Goal: Transaction & Acquisition: Purchase product/service

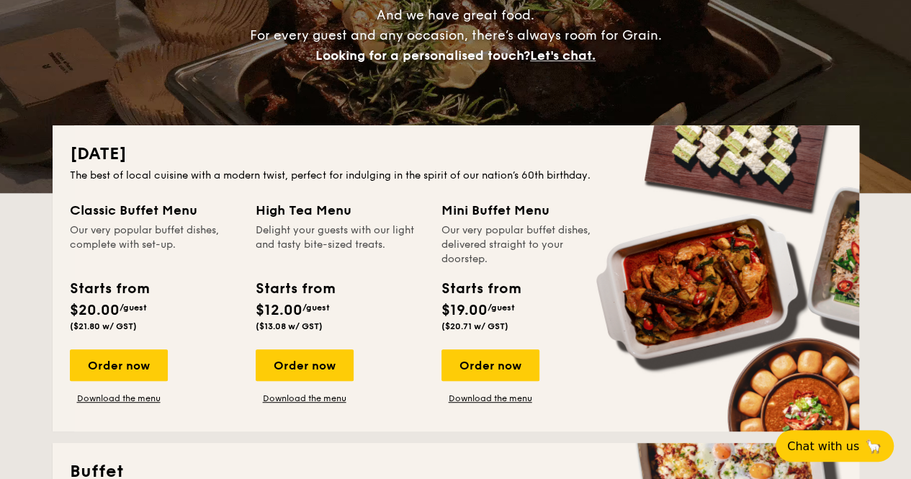
scroll to position [261, 0]
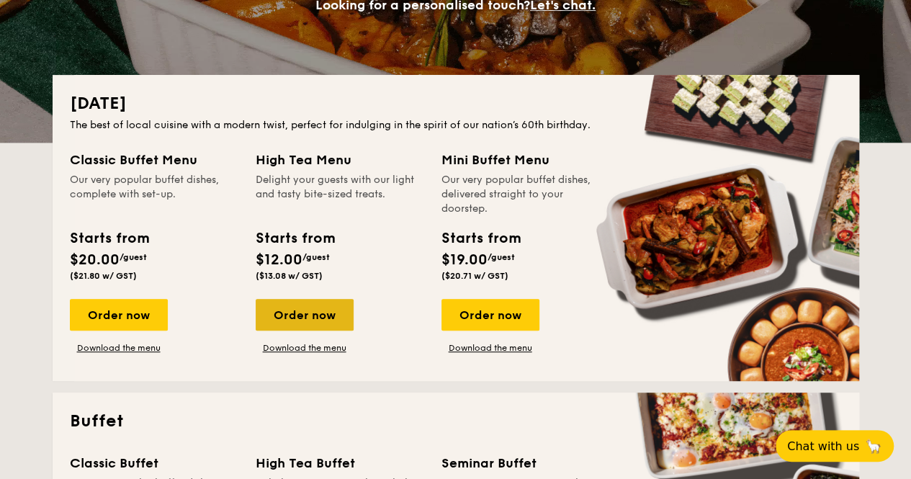
click at [328, 321] on div "Order now" at bounding box center [305, 315] width 98 height 32
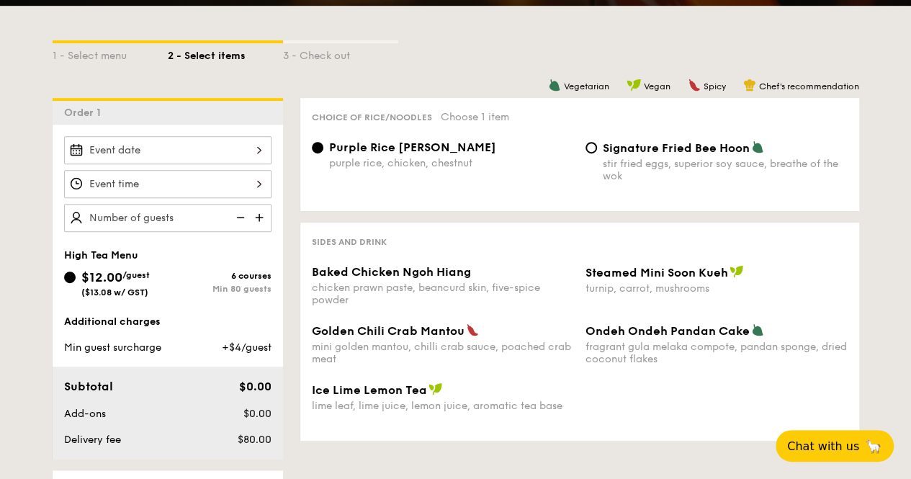
scroll to position [307, 0]
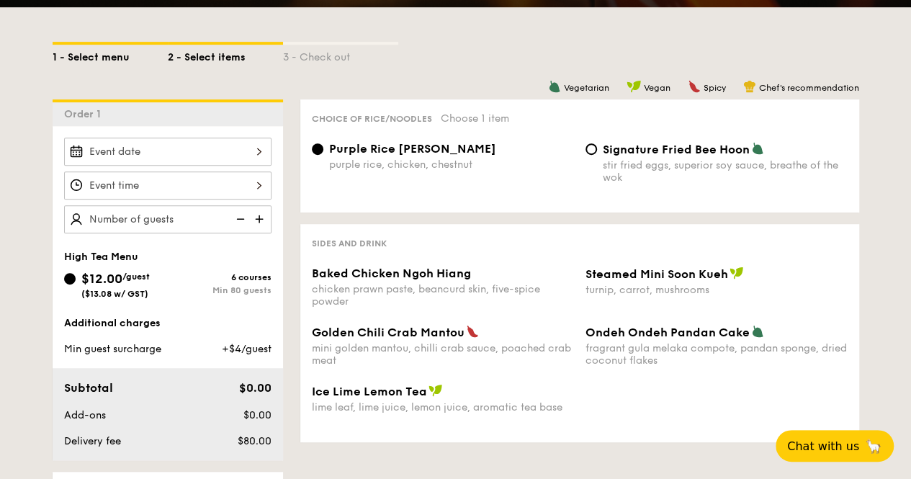
click at [94, 57] on div "1 - Select menu" at bounding box center [110, 55] width 115 height 20
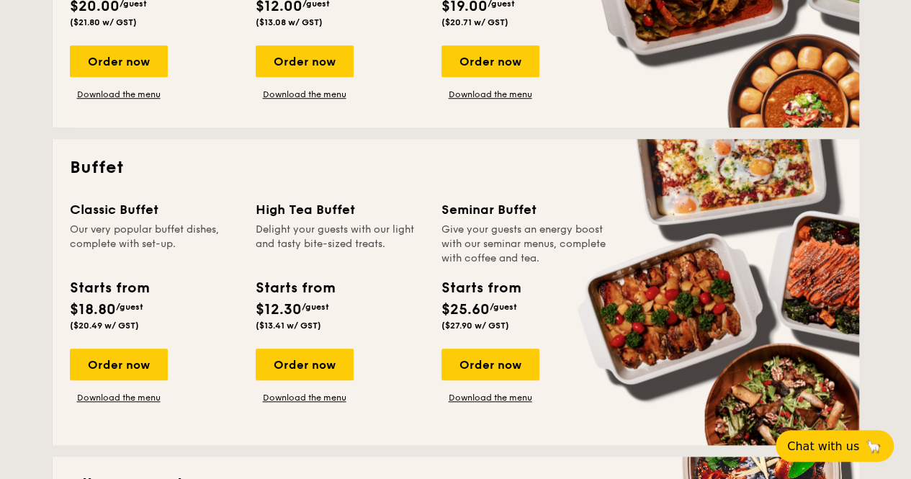
scroll to position [514, 0]
click at [503, 359] on div "Order now" at bounding box center [490, 365] width 98 height 32
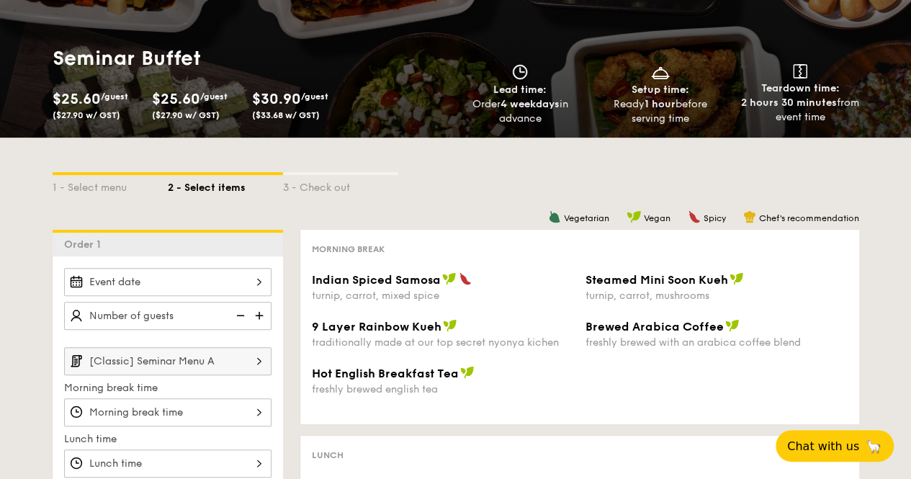
scroll to position [119, 0]
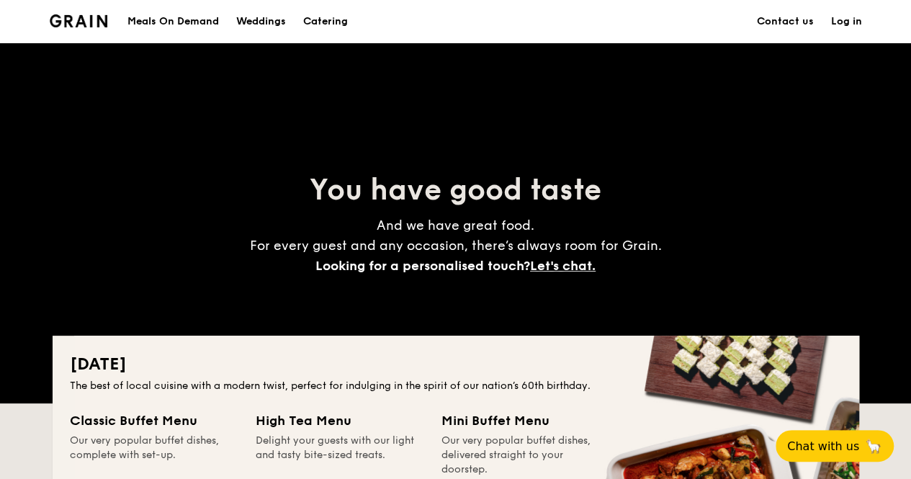
scroll to position [115, 0]
